Goal: Information Seeking & Learning: Learn about a topic

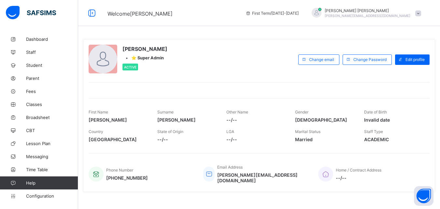
click at [38, 59] on link "Student" at bounding box center [39, 65] width 78 height 13
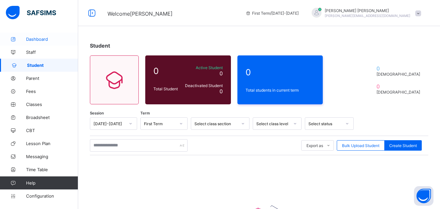
click at [47, 38] on span "Dashboard" at bounding box center [52, 38] width 52 height 5
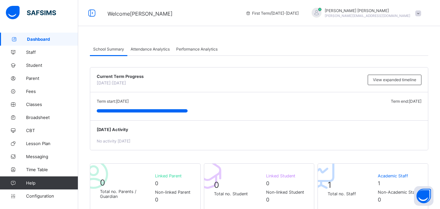
click at [147, 47] on span "Attendance Analytics" at bounding box center [150, 49] width 39 height 5
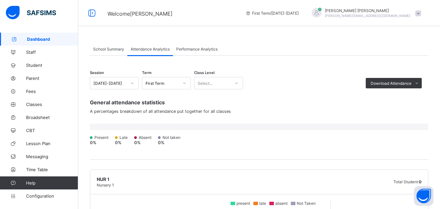
drag, startPoint x: 340, startPoint y: 82, endPoint x: 364, endPoint y: 206, distance: 126.2
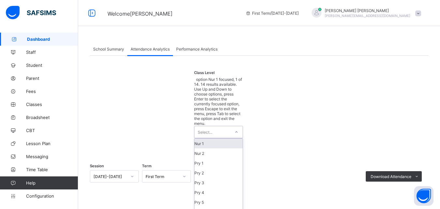
click at [211, 126] on div "Select..." at bounding box center [205, 132] width 15 height 12
click at [217, 148] on div "Nur 2" at bounding box center [219, 153] width 48 height 10
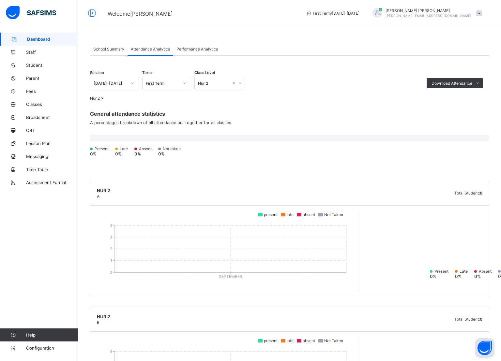
click at [95, 16] on icon at bounding box center [91, 12] width 11 height 9
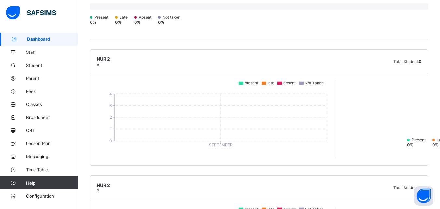
scroll to position [132, 0]
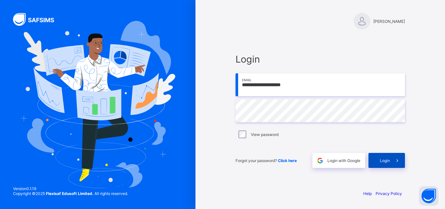
click at [398, 158] on icon at bounding box center [397, 160] width 7 height 6
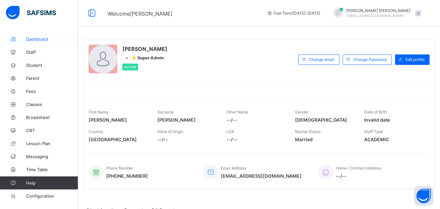
click at [35, 38] on span "Dashboard" at bounding box center [52, 38] width 52 height 5
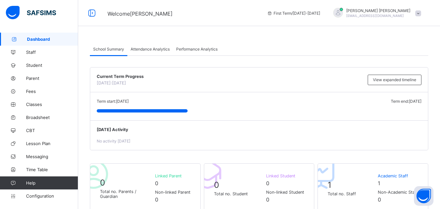
click at [148, 43] on div "Attendance Analytics" at bounding box center [150, 48] width 46 height 13
click at [148, 44] on div "Attendance Analytics" at bounding box center [150, 48] width 46 height 13
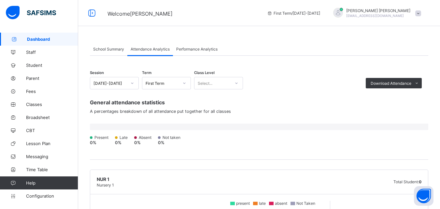
click at [201, 49] on span "Performance Analytics" at bounding box center [196, 49] width 41 height 5
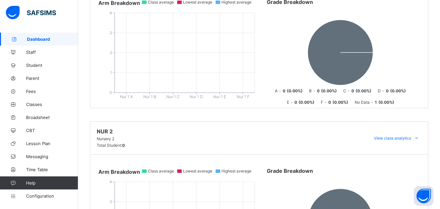
scroll to position [248, 0]
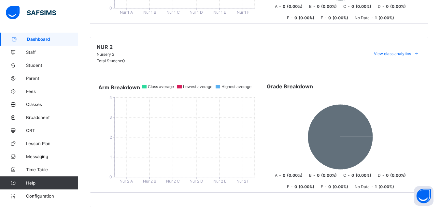
click at [112, 61] on span "Total Student:" at bounding box center [109, 60] width 25 height 5
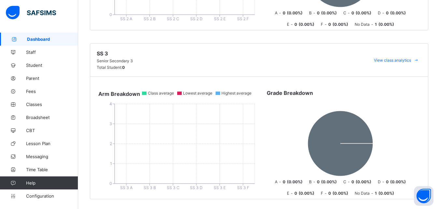
scroll to position [2274, 0]
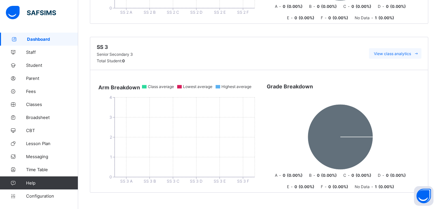
click at [388, 56] on div "View class analytics" at bounding box center [395, 53] width 52 height 10
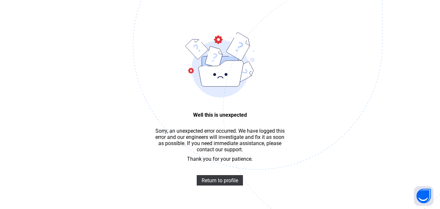
scroll to position [20, 0]
click at [217, 183] on span "Return to profile" at bounding box center [220, 180] width 36 height 6
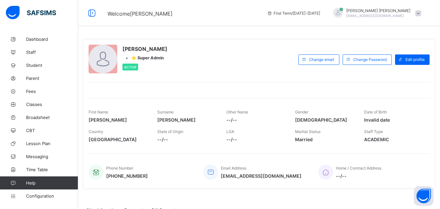
scroll to position [159, 0]
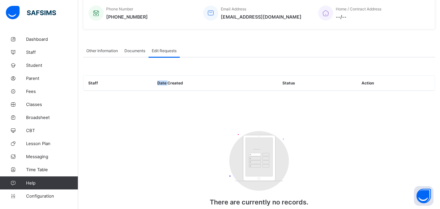
click at [162, 81] on th "Date Created" at bounding box center [215, 83] width 125 height 15
drag, startPoint x: 0, startPoint y: 0, endPoint x: 162, endPoint y: 81, distance: 181.0
click at [162, 81] on th "Date Created" at bounding box center [215, 83] width 125 height 15
click at [191, 88] on th "Date Created" at bounding box center [215, 83] width 125 height 15
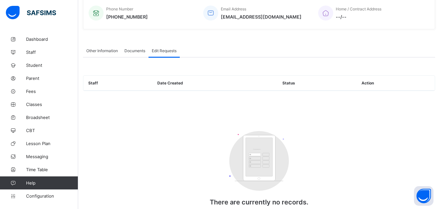
click at [97, 50] on span "Other Information" at bounding box center [102, 50] width 32 height 5
